Goal: Book appointment/travel/reservation

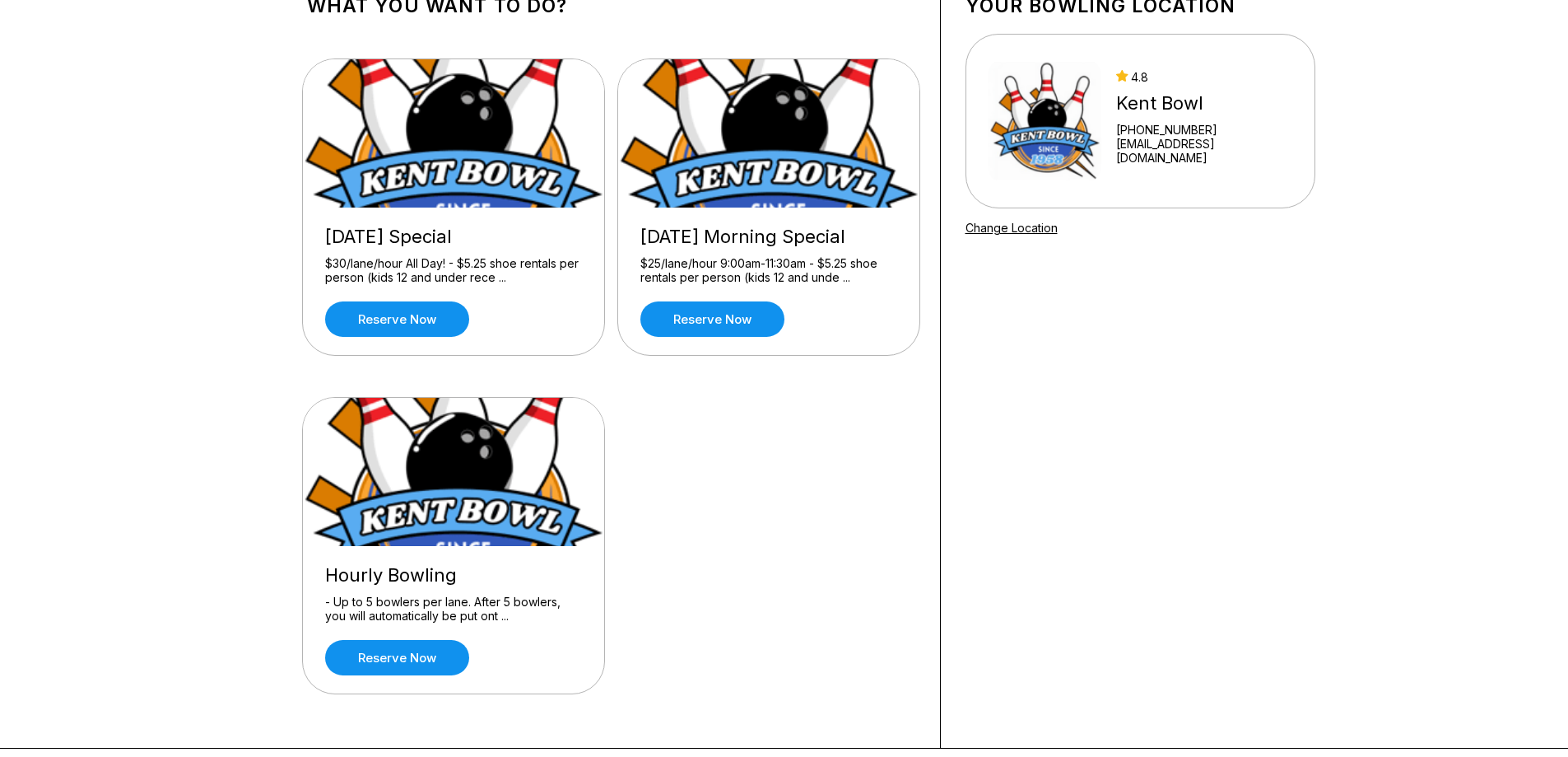
scroll to position [247, 0]
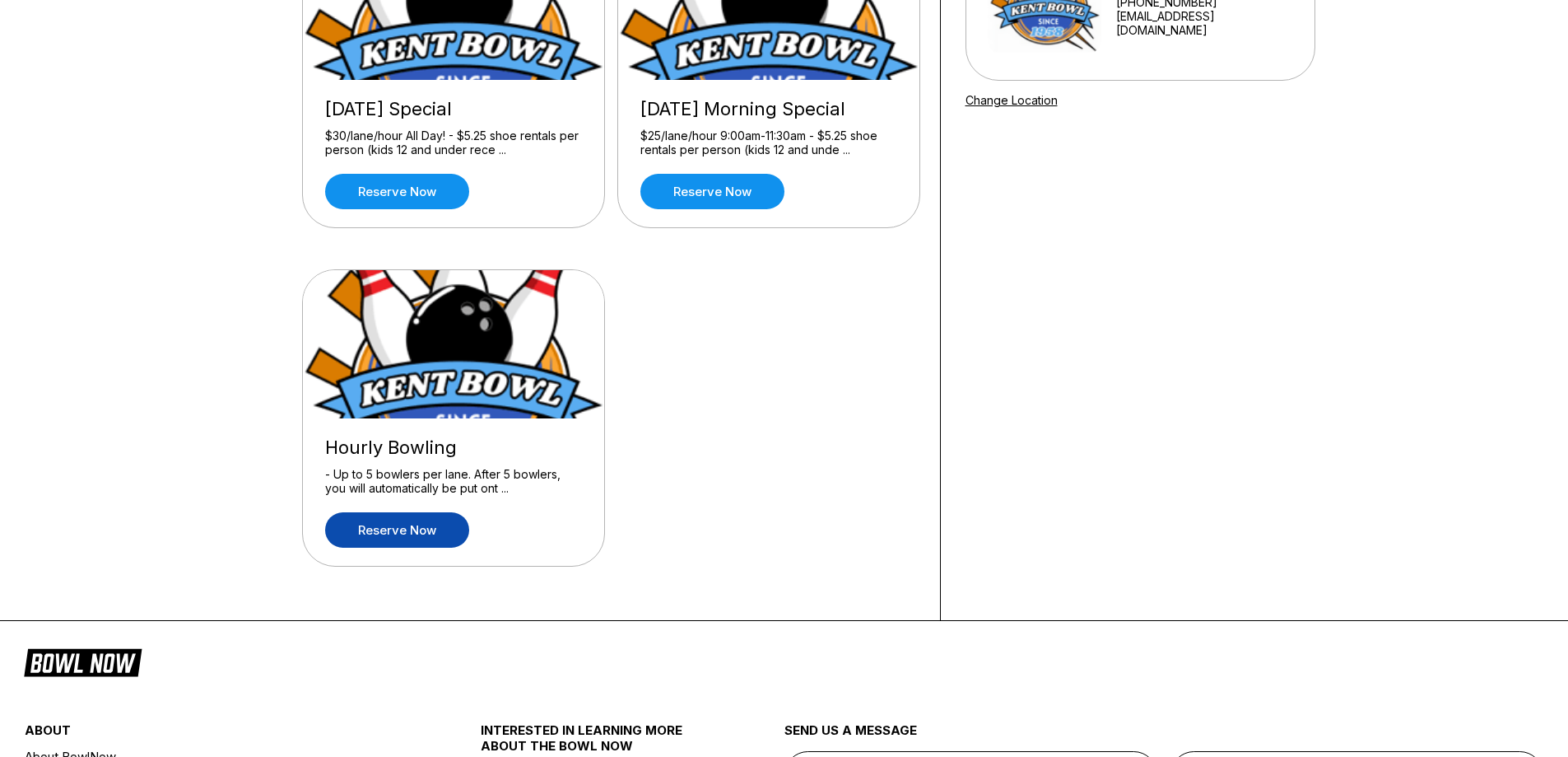
click at [422, 525] on link "Reserve now" at bounding box center [397, 529] width 144 height 35
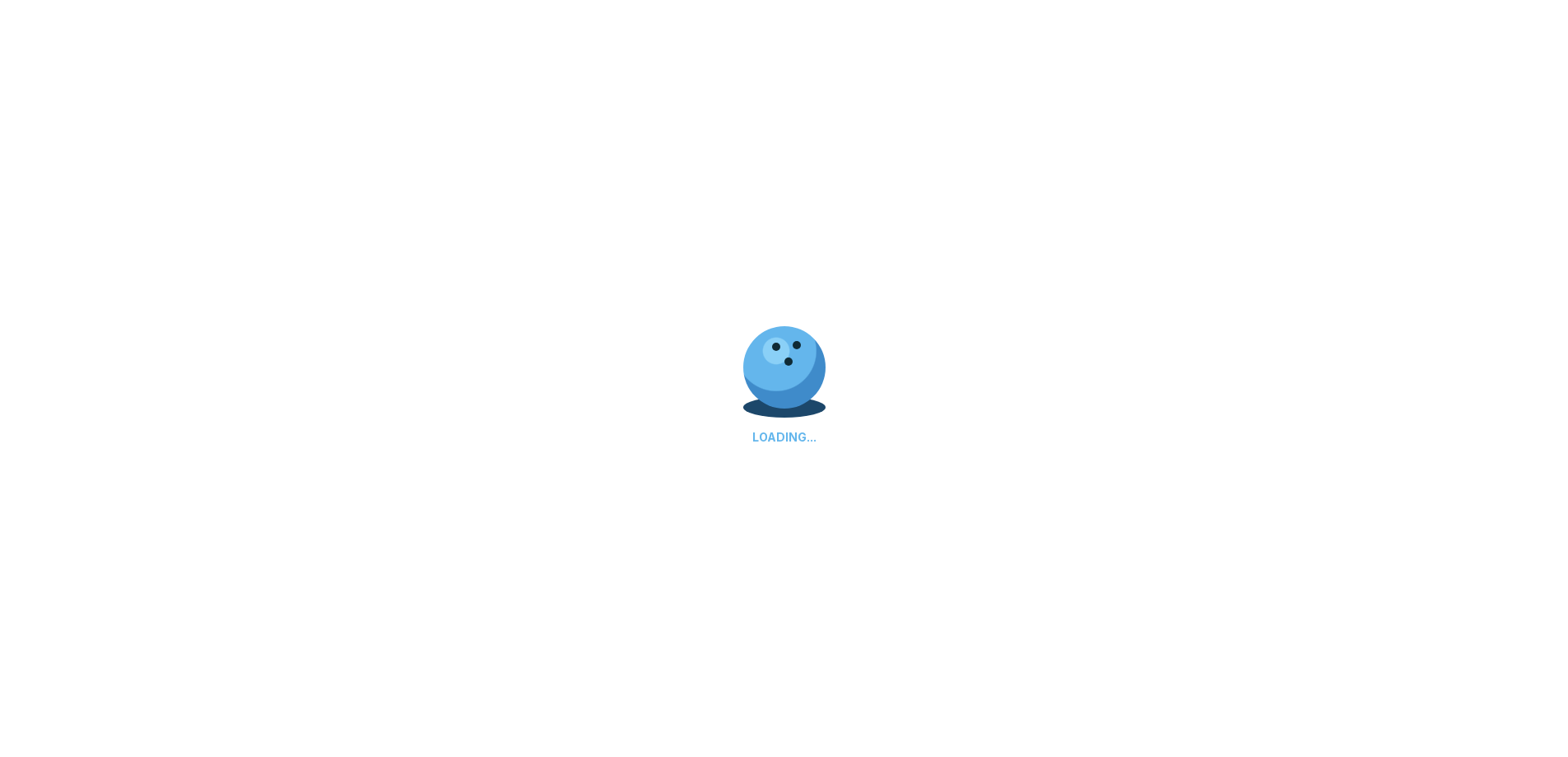
scroll to position [0, 0]
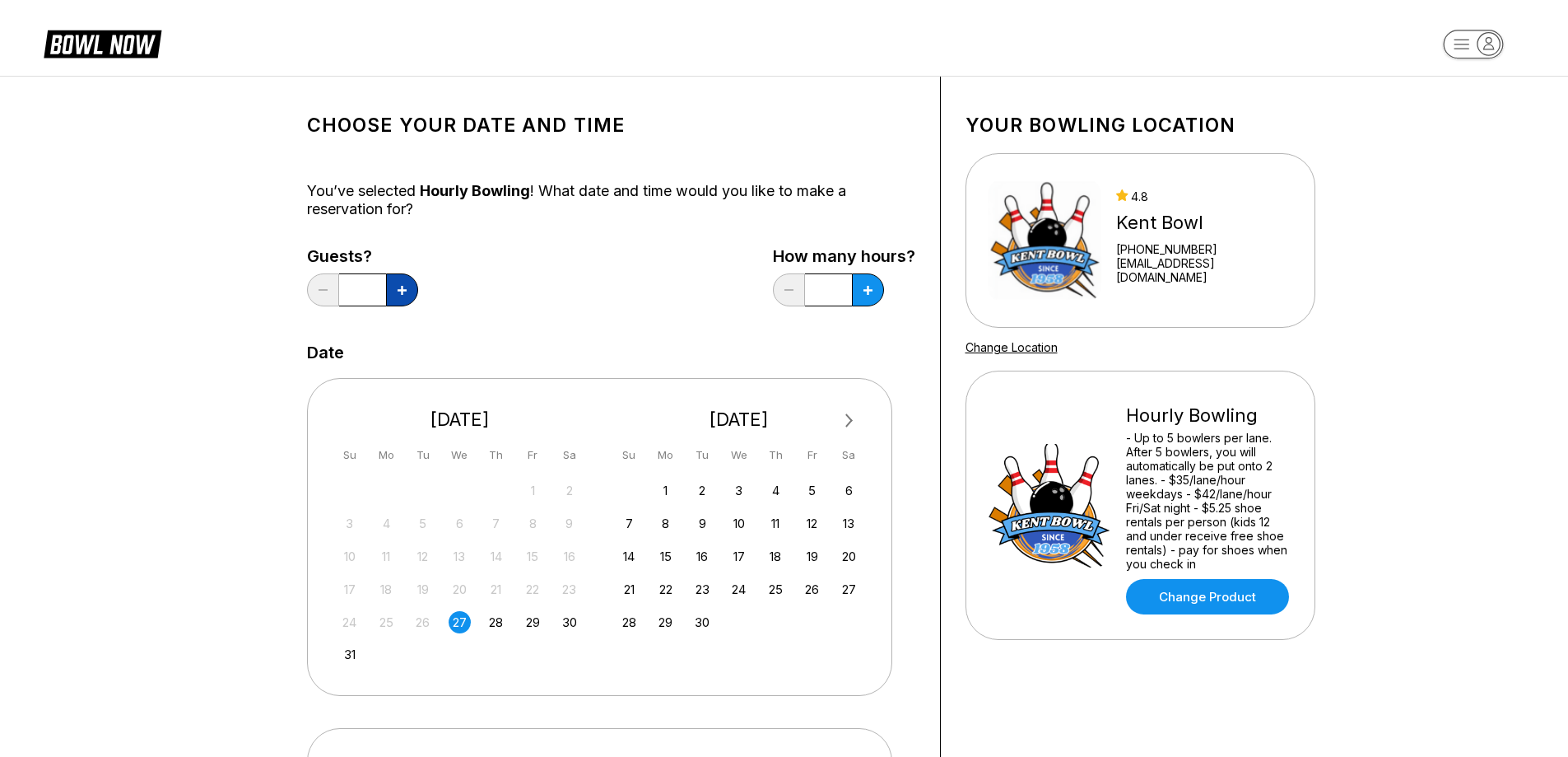
click at [396, 288] on button at bounding box center [402, 290] width 32 height 33
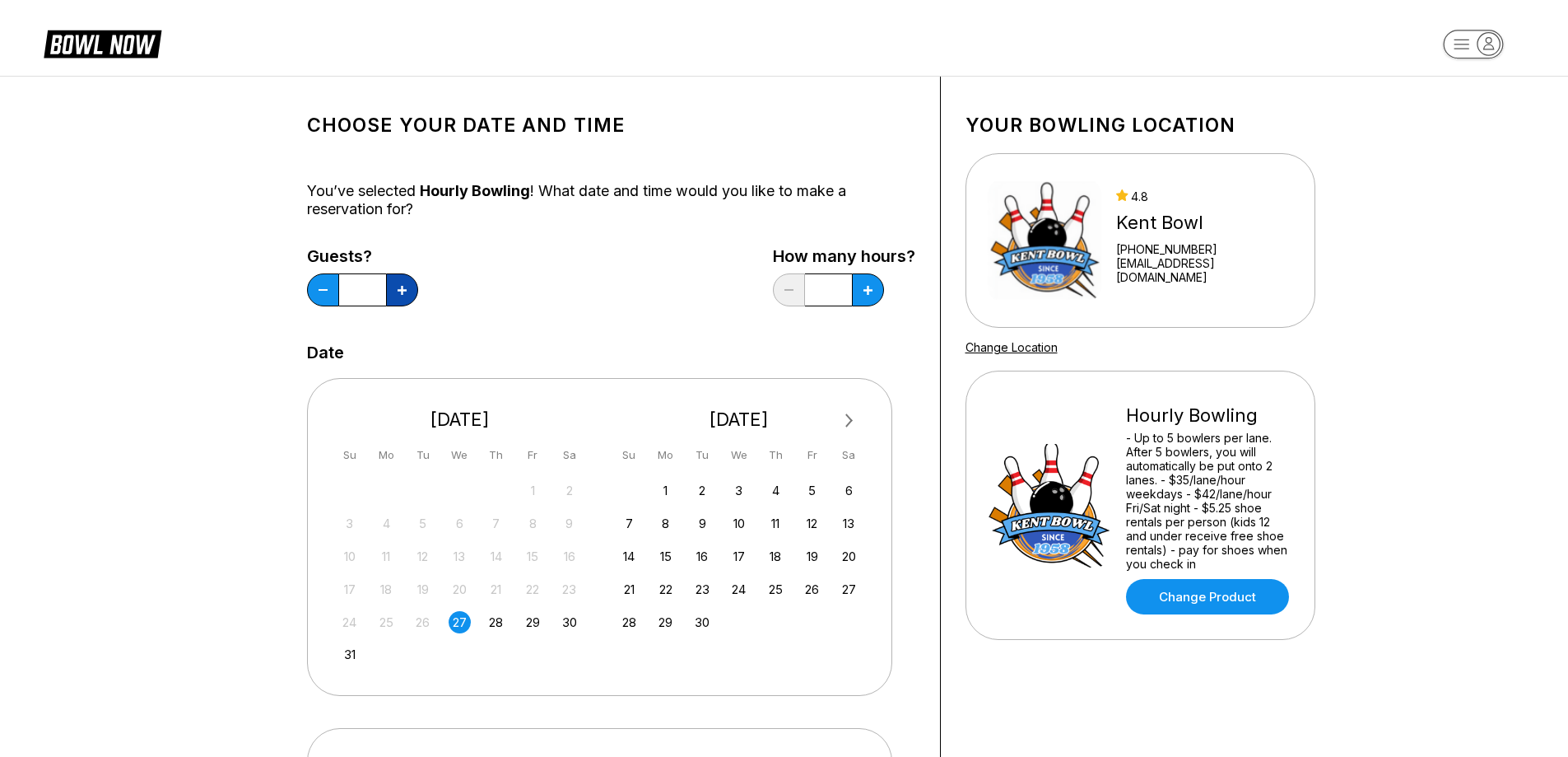
click at [396, 288] on button at bounding box center [402, 290] width 32 height 33
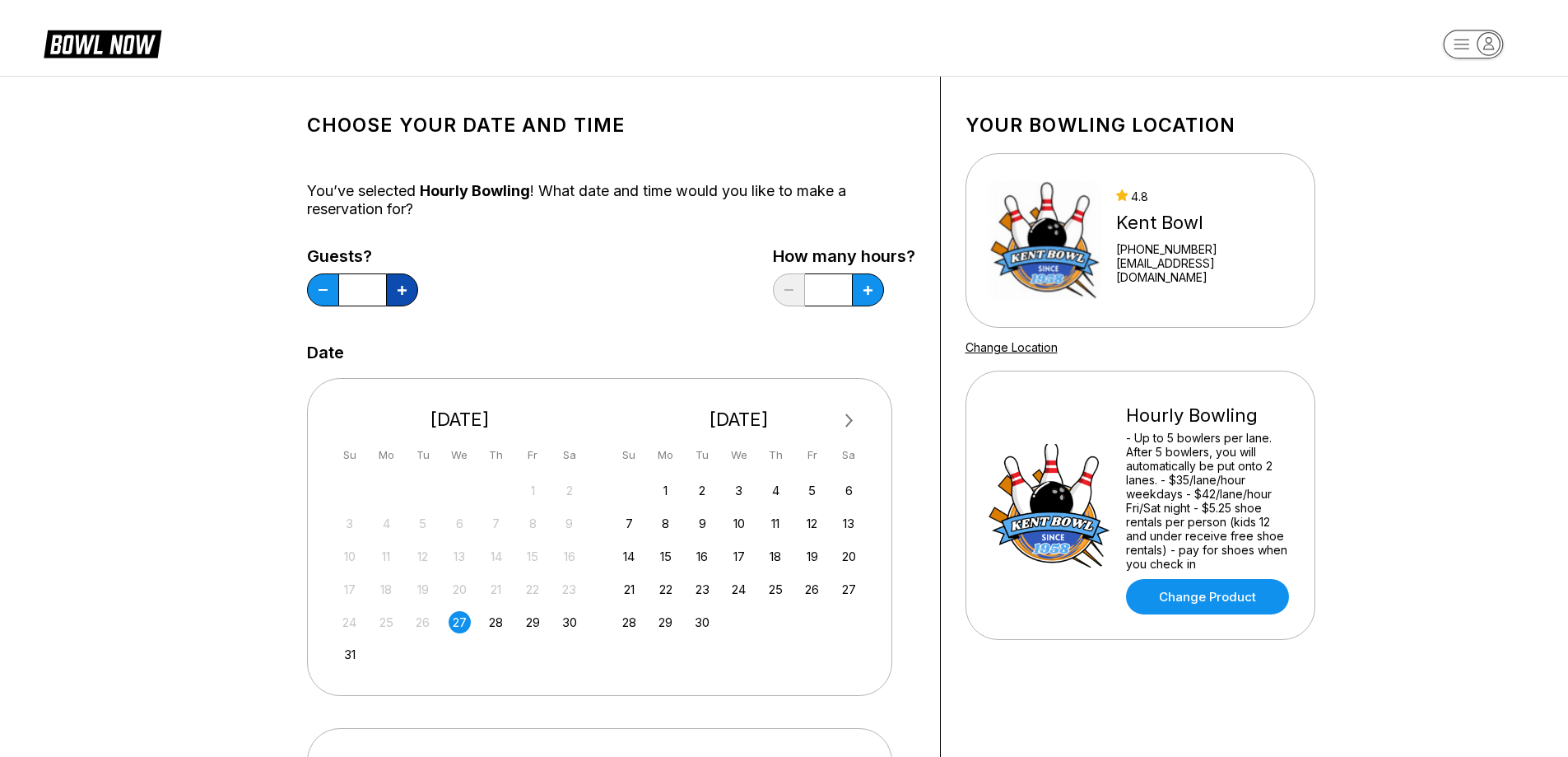
click at [396, 288] on button at bounding box center [402, 290] width 32 height 33
type input "**"
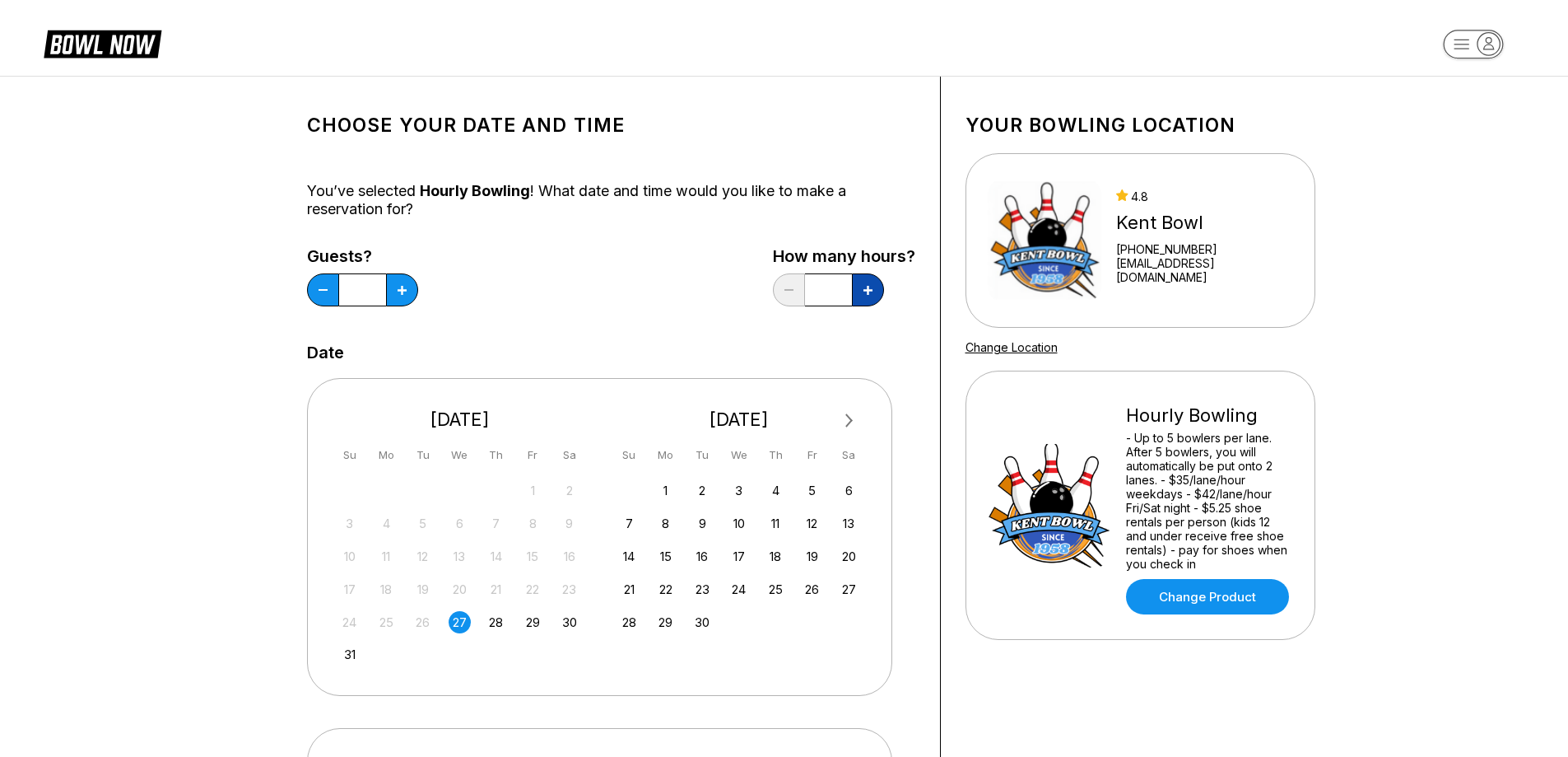
click at [407, 286] on icon at bounding box center [402, 290] width 9 height 9
type input "*"
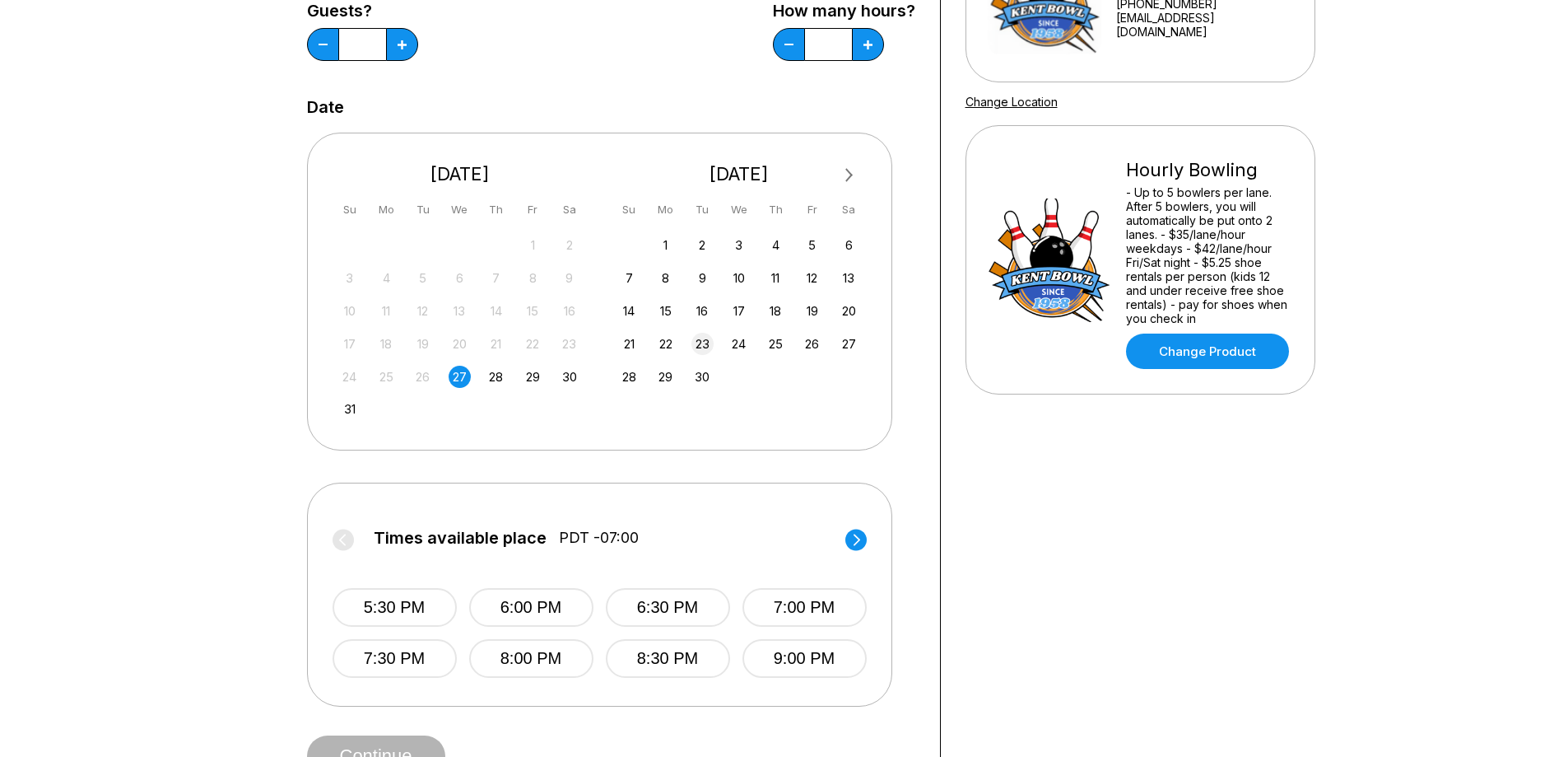
scroll to position [247, 0]
click at [817, 309] on div "19" at bounding box center [811, 309] width 22 height 22
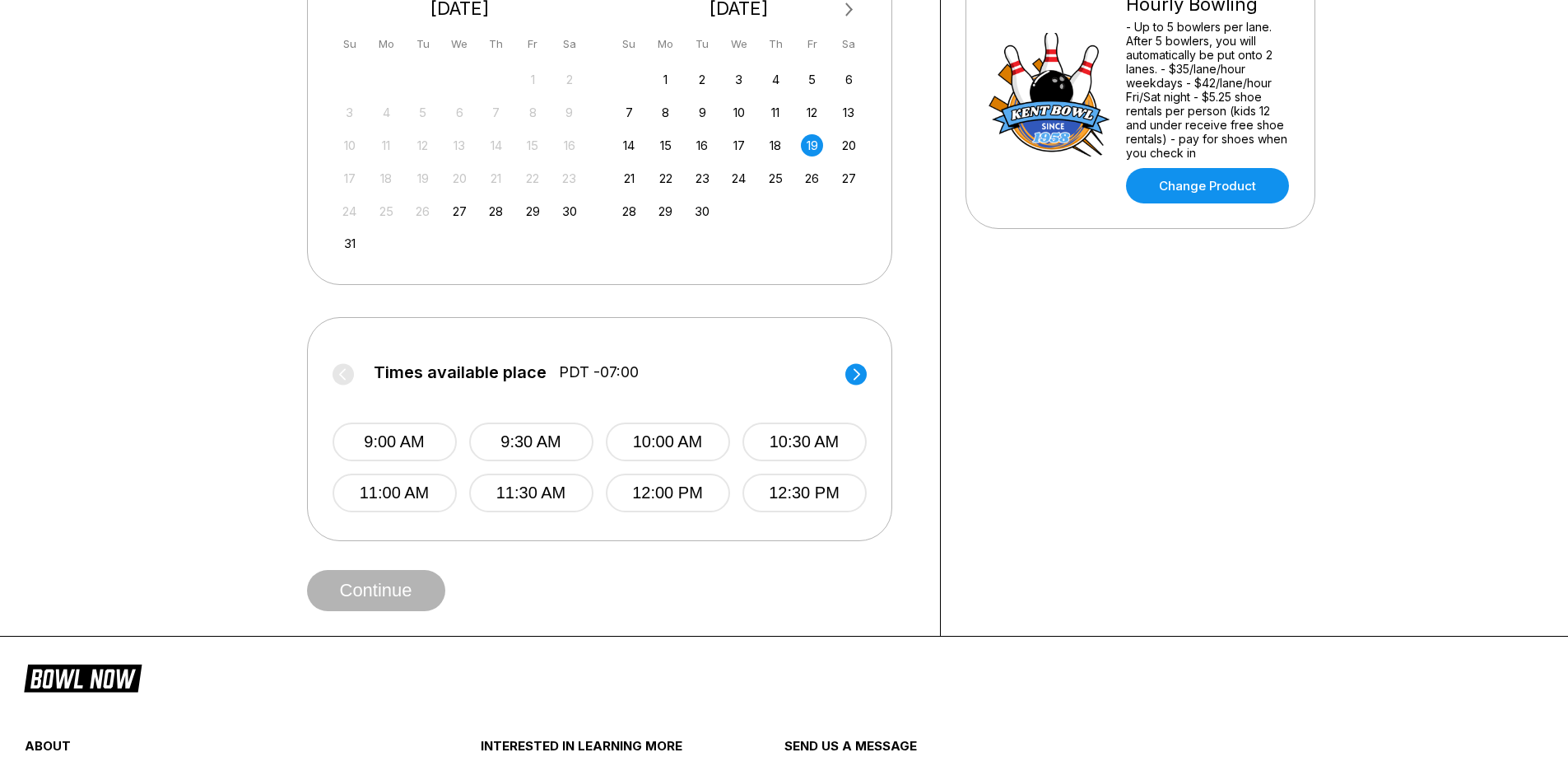
scroll to position [411, 0]
click at [864, 368] on circle at bounding box center [856, 373] width 21 height 21
click at [662, 426] on button "6:00 PM" at bounding box center [668, 441] width 124 height 39
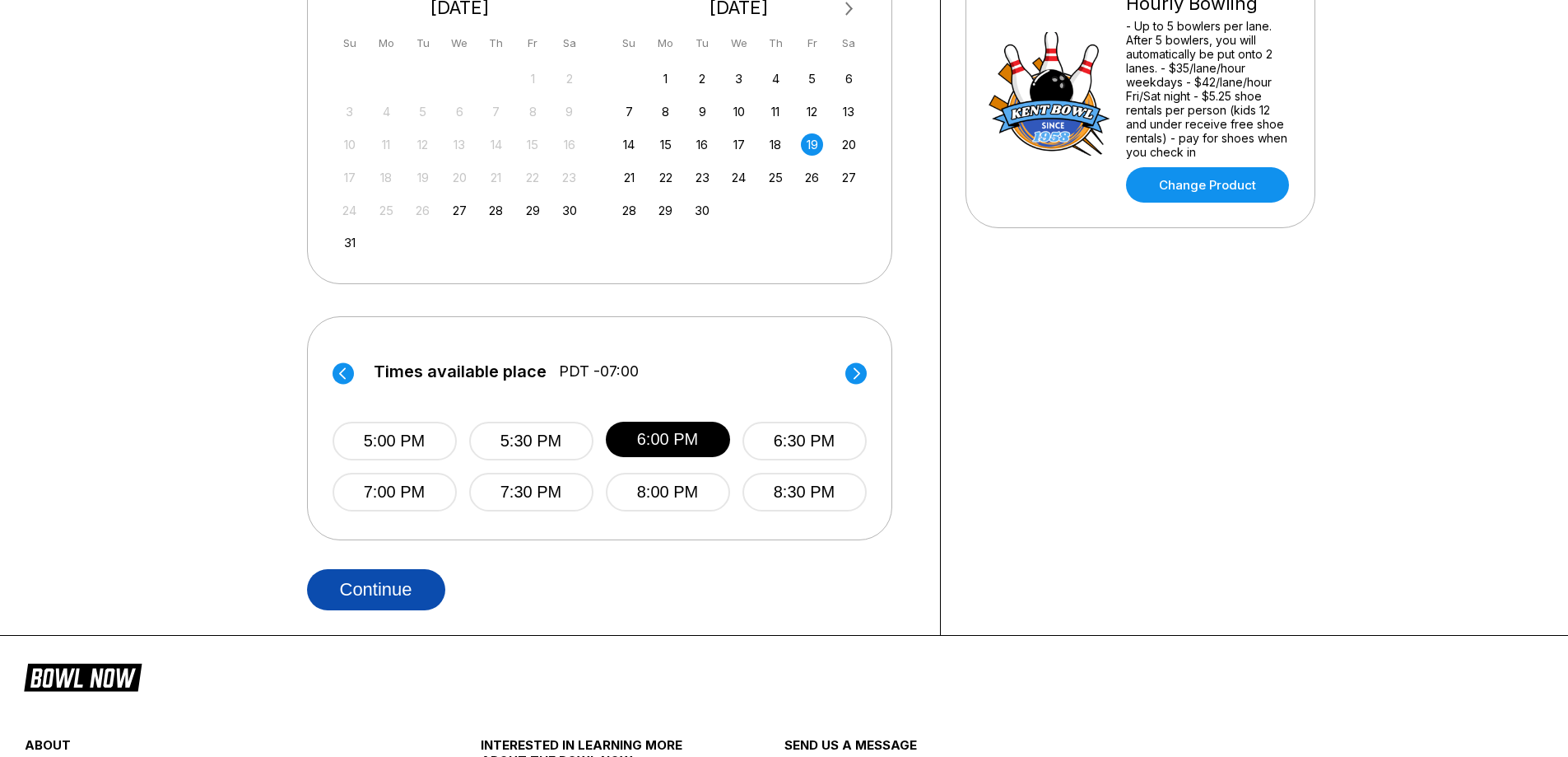
click at [382, 596] on button "Continue" at bounding box center [376, 589] width 138 height 41
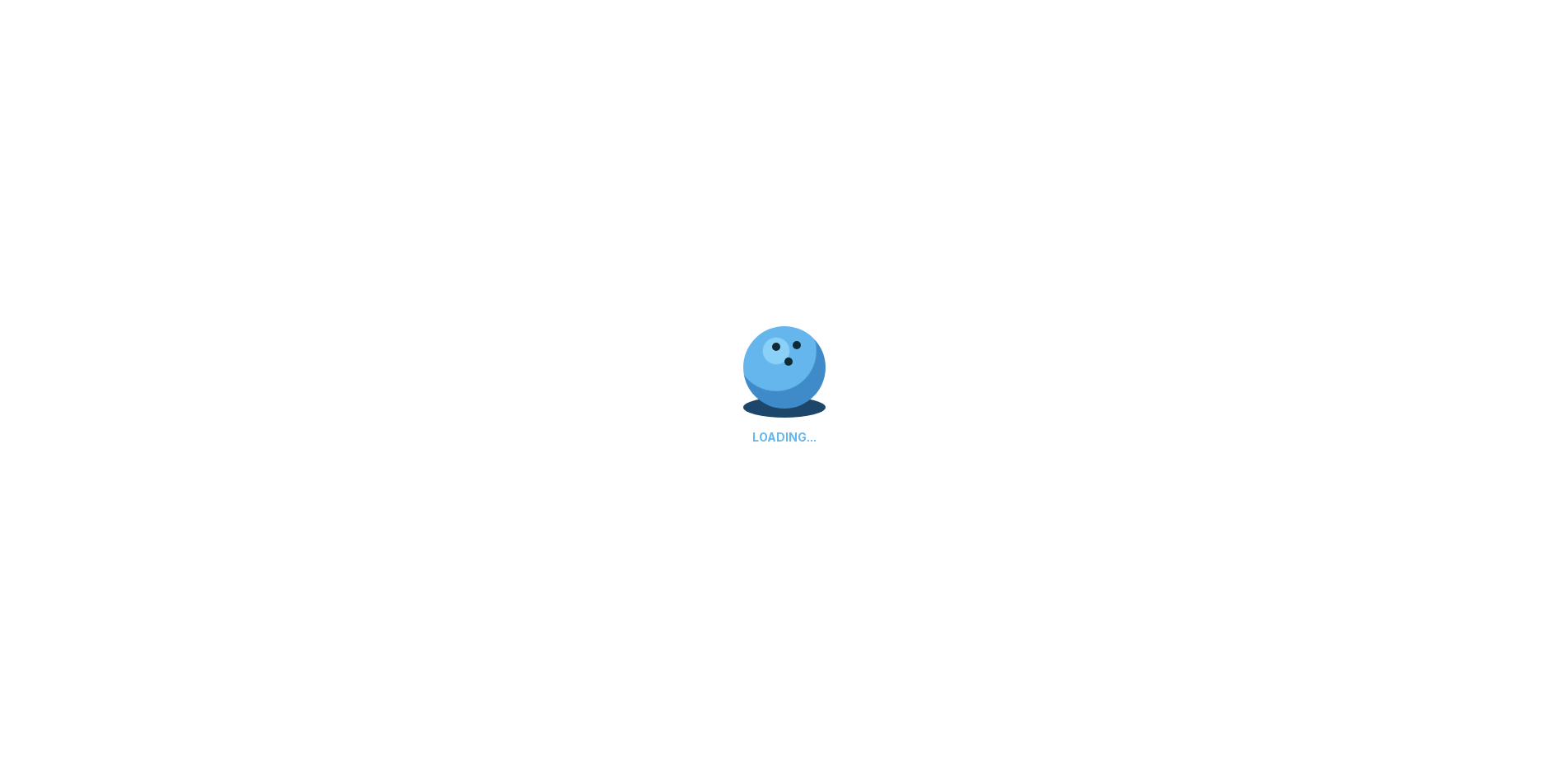
scroll to position [0, 0]
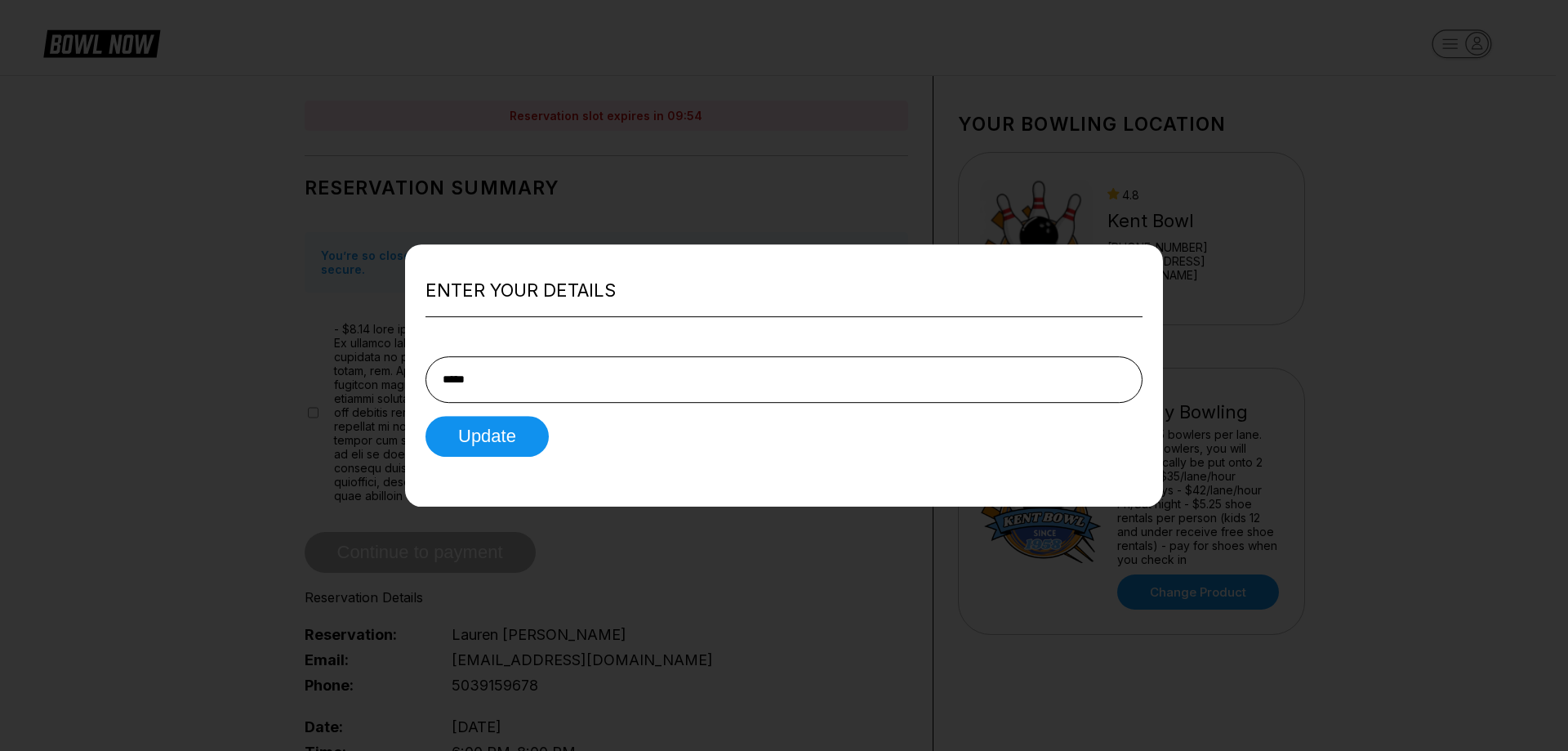
type input "**********"
click at [506, 445] on button "Update" at bounding box center [487, 436] width 123 height 41
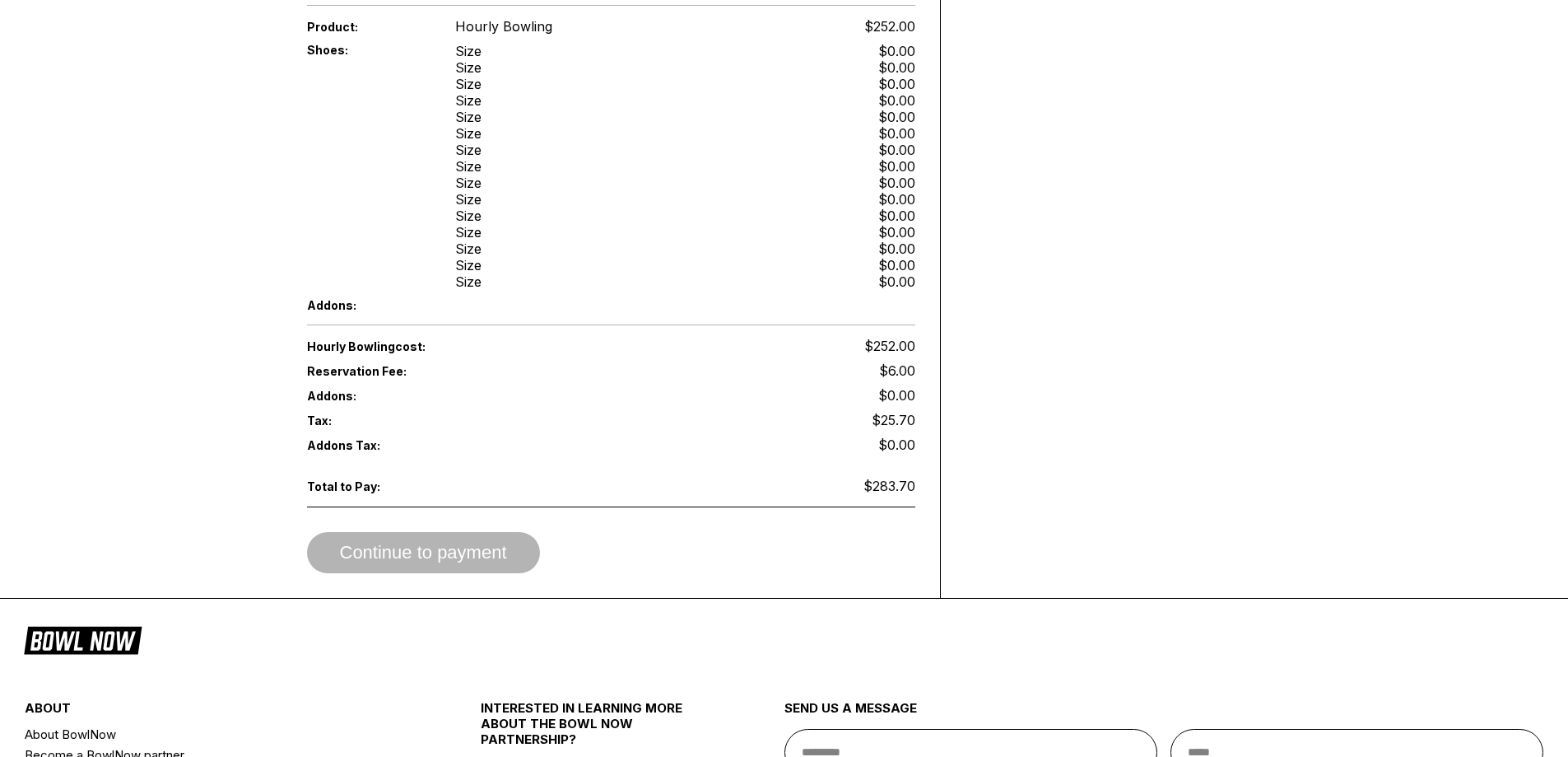
scroll to position [917, 0]
